Goal: Task Accomplishment & Management: Manage account settings

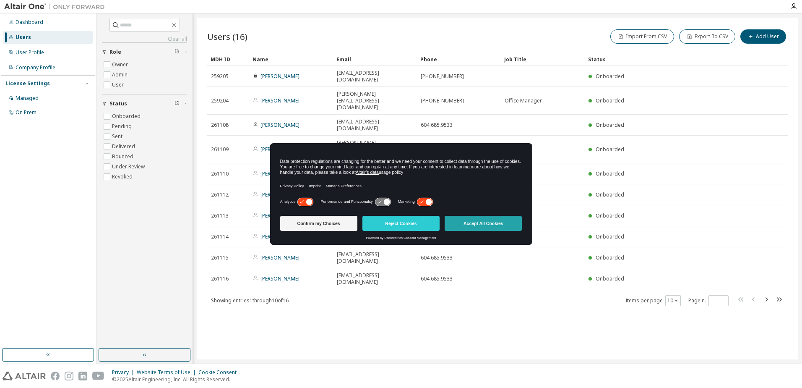
click at [486, 226] on button "Accept All Cookies" at bounding box center [483, 223] width 77 height 15
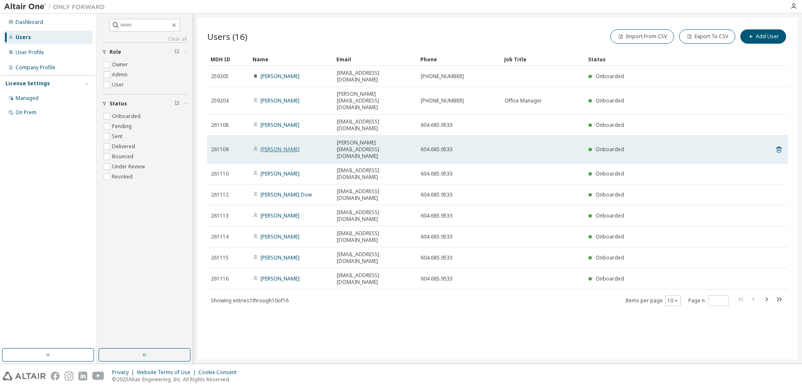
click at [280, 146] on link "Andrea Neuviale" at bounding box center [279, 149] width 39 height 7
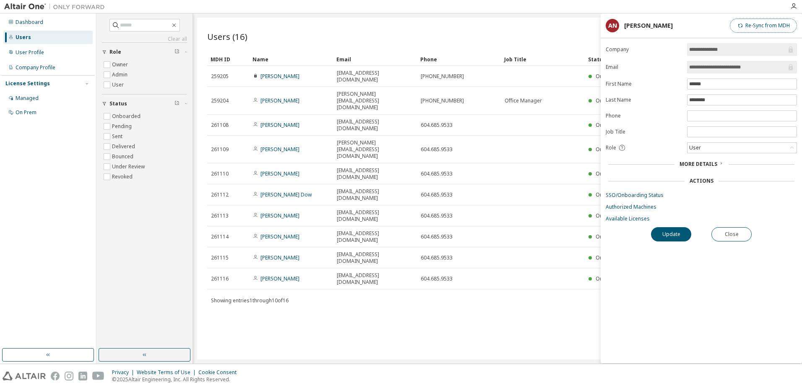
click at [757, 23] on button "Re-Sync from MDH" at bounding box center [763, 25] width 67 height 14
click at [734, 234] on button "Close" at bounding box center [731, 234] width 40 height 14
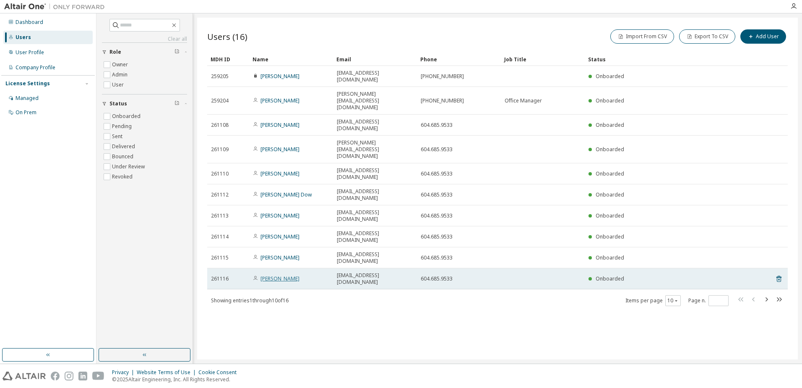
click at [273, 275] on link "Jason Stuart" at bounding box center [279, 278] width 39 height 7
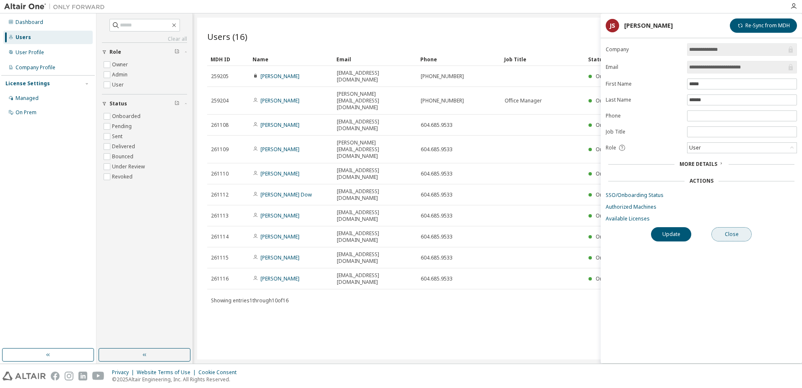
click at [733, 236] on button "Close" at bounding box center [731, 234] width 40 height 14
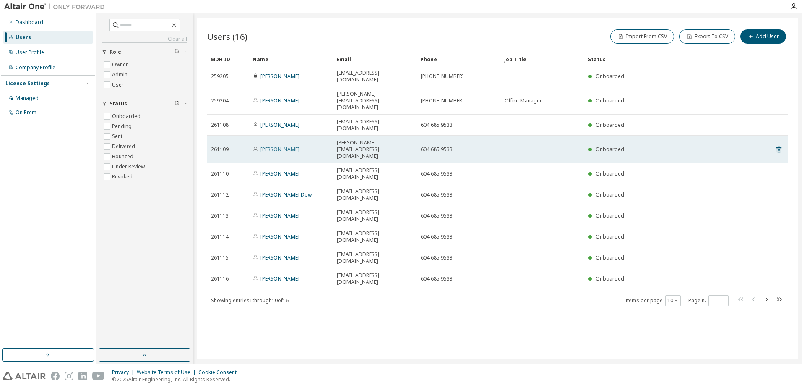
click at [281, 146] on link "Andrea Neuviale" at bounding box center [279, 149] width 39 height 7
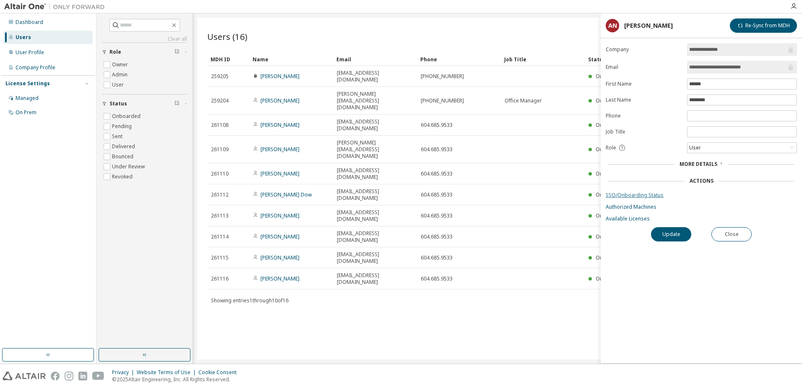
click at [612, 195] on link "SSO/Onboarding Status" at bounding box center [701, 195] width 191 height 7
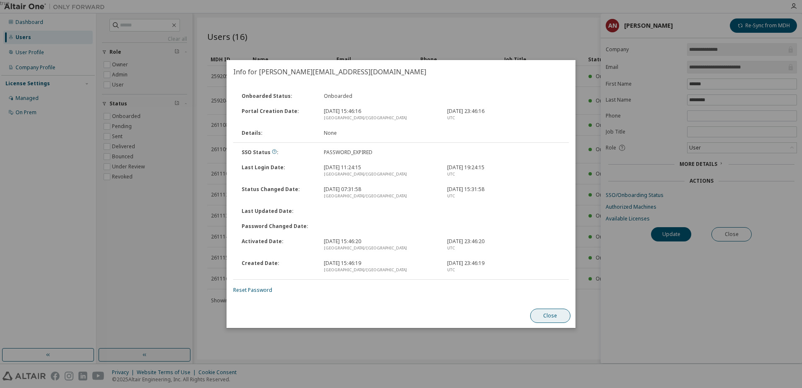
click at [551, 315] on button "Close" at bounding box center [550, 315] width 40 height 14
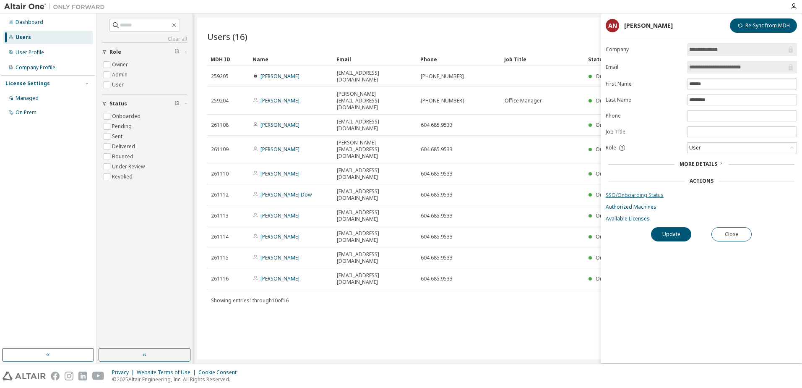
click at [630, 197] on link "SSO/Onboarding Status" at bounding box center [701, 195] width 191 height 7
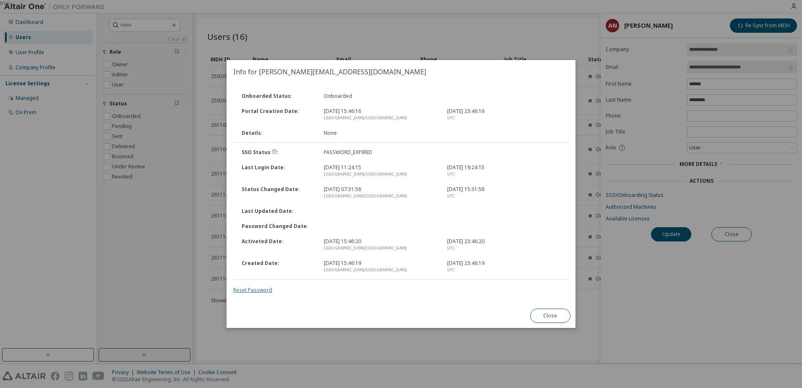
click at [242, 290] on link "Reset Password" at bounding box center [252, 289] width 39 height 7
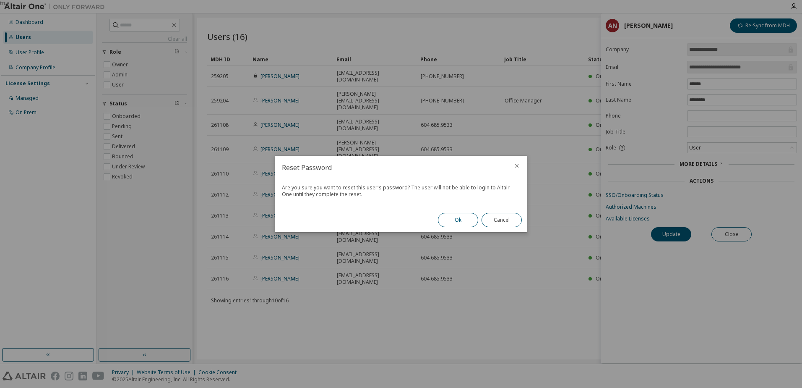
click at [448, 219] on button "Ok" at bounding box center [458, 220] width 40 height 14
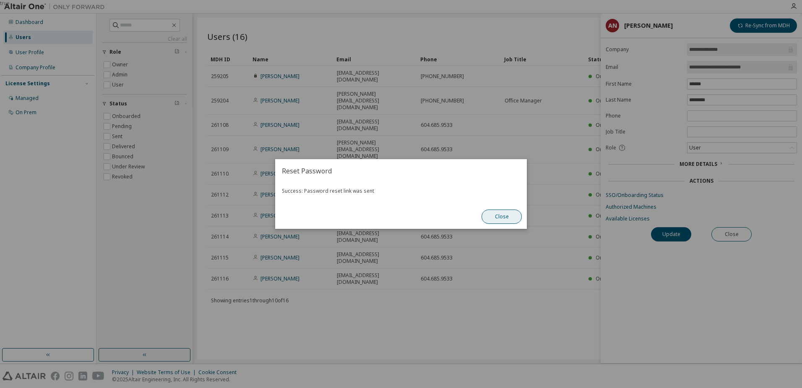
click at [497, 218] on button "Close" at bounding box center [501, 216] width 40 height 14
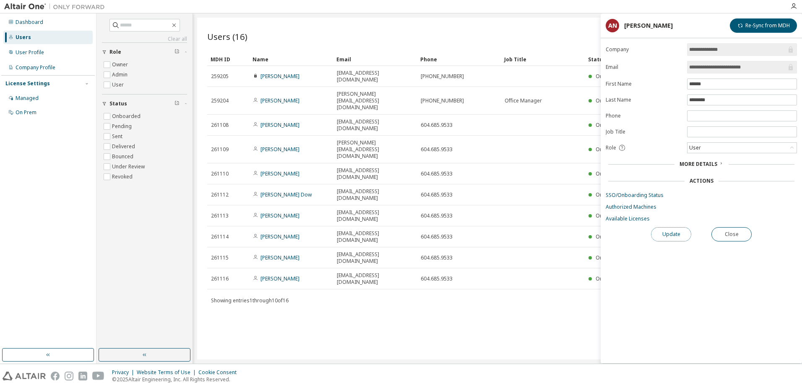
click at [666, 234] on button "Update" at bounding box center [671, 234] width 40 height 14
click at [727, 235] on button "Close" at bounding box center [731, 234] width 40 height 14
